Goal: Information Seeking & Learning: Find specific page/section

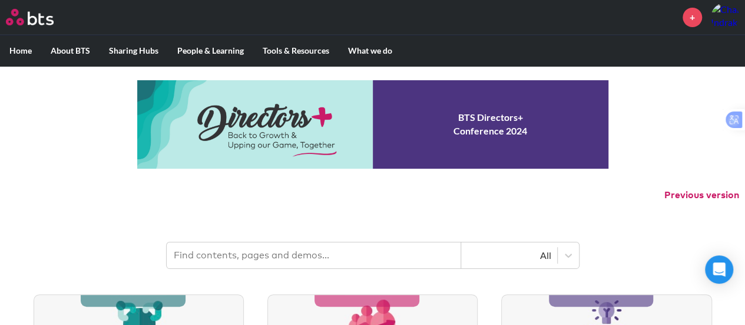
click at [345, 256] on input "text" at bounding box center [314, 255] width 295 height 26
type input "Fidelity"
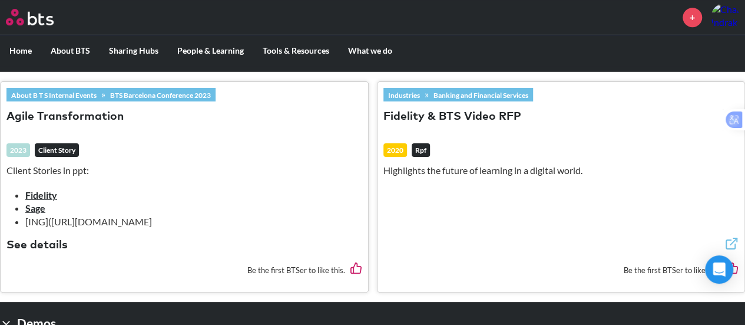
scroll to position [353, 0]
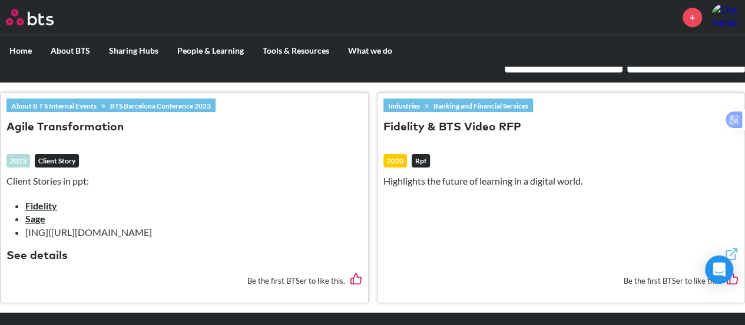
click at [38, 201] on link "Fidelity" at bounding box center [41, 205] width 32 height 11
click at [409, 122] on button "Fidelity & BTS Video RFP" at bounding box center [453, 128] width 138 height 16
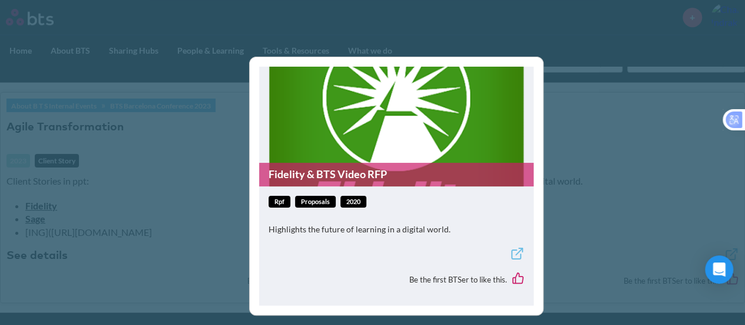
click at [282, 202] on span "rpf" at bounding box center [280, 202] width 22 height 12
click at [310, 203] on link "Proposals" at bounding box center [315, 202] width 41 height 12
